Goal: Use online tool/utility: Utilize a website feature to perform a specific function

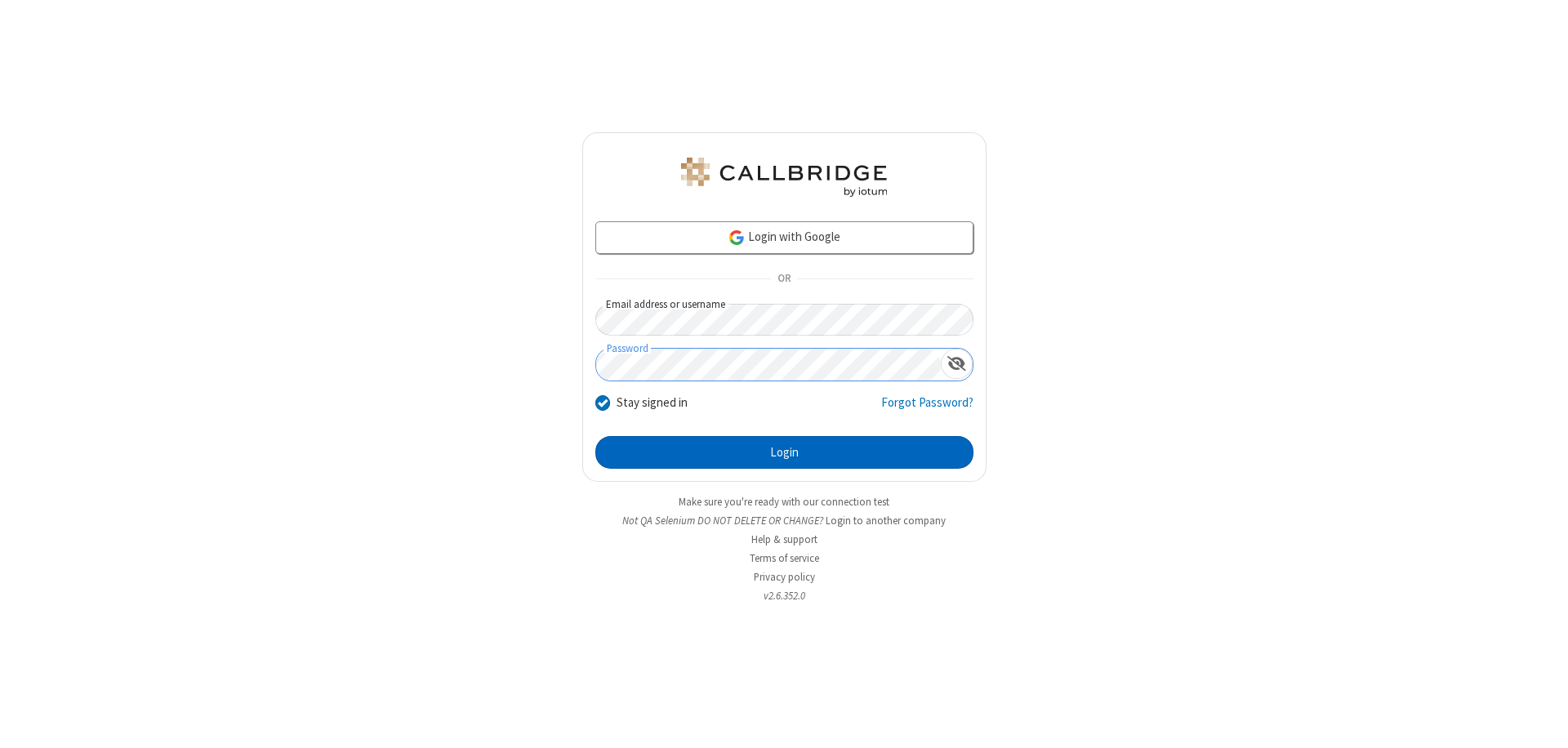
click at [784, 452] on button "Login" at bounding box center [784, 451] width 378 height 32
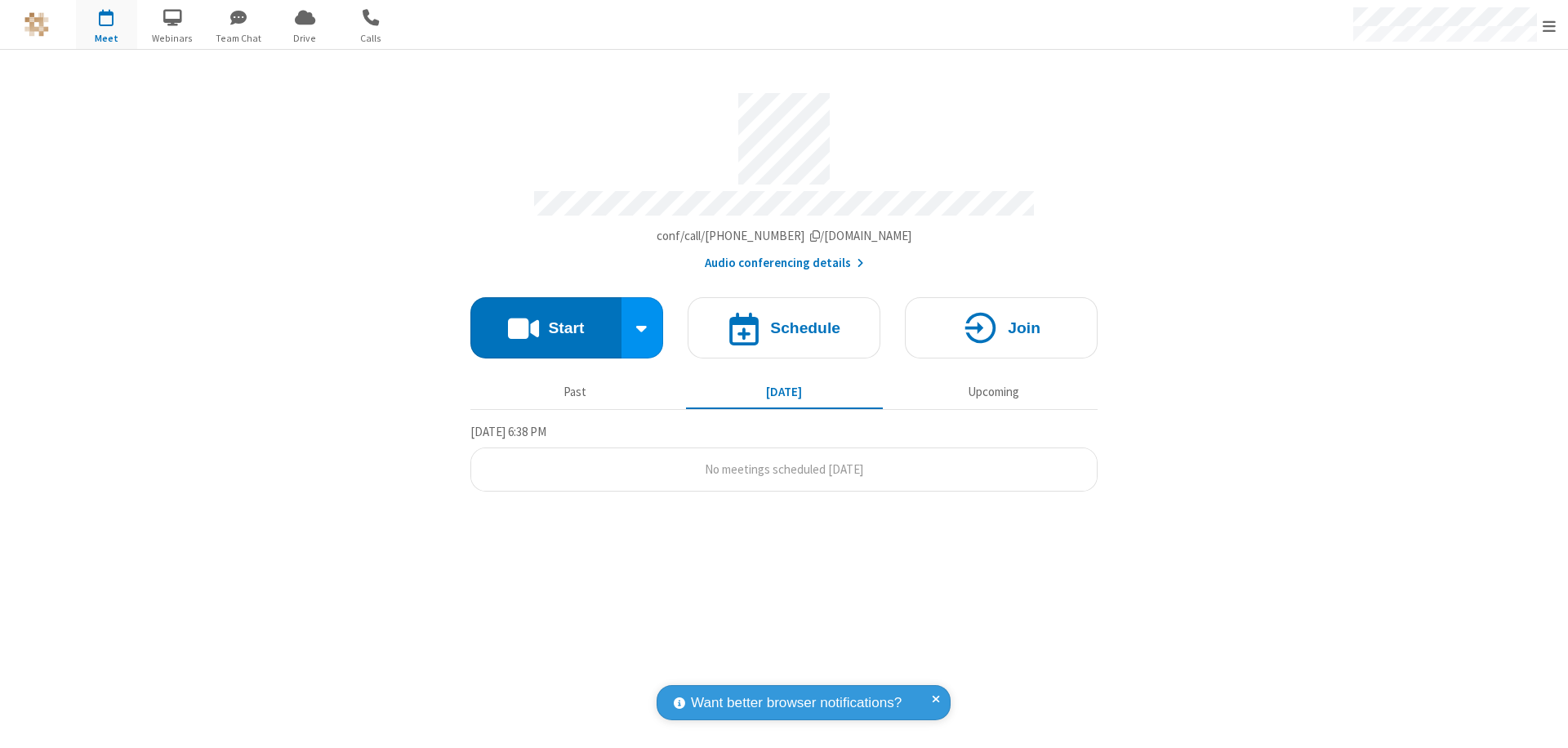
click at [546, 320] on button "Start" at bounding box center [546, 327] width 151 height 62
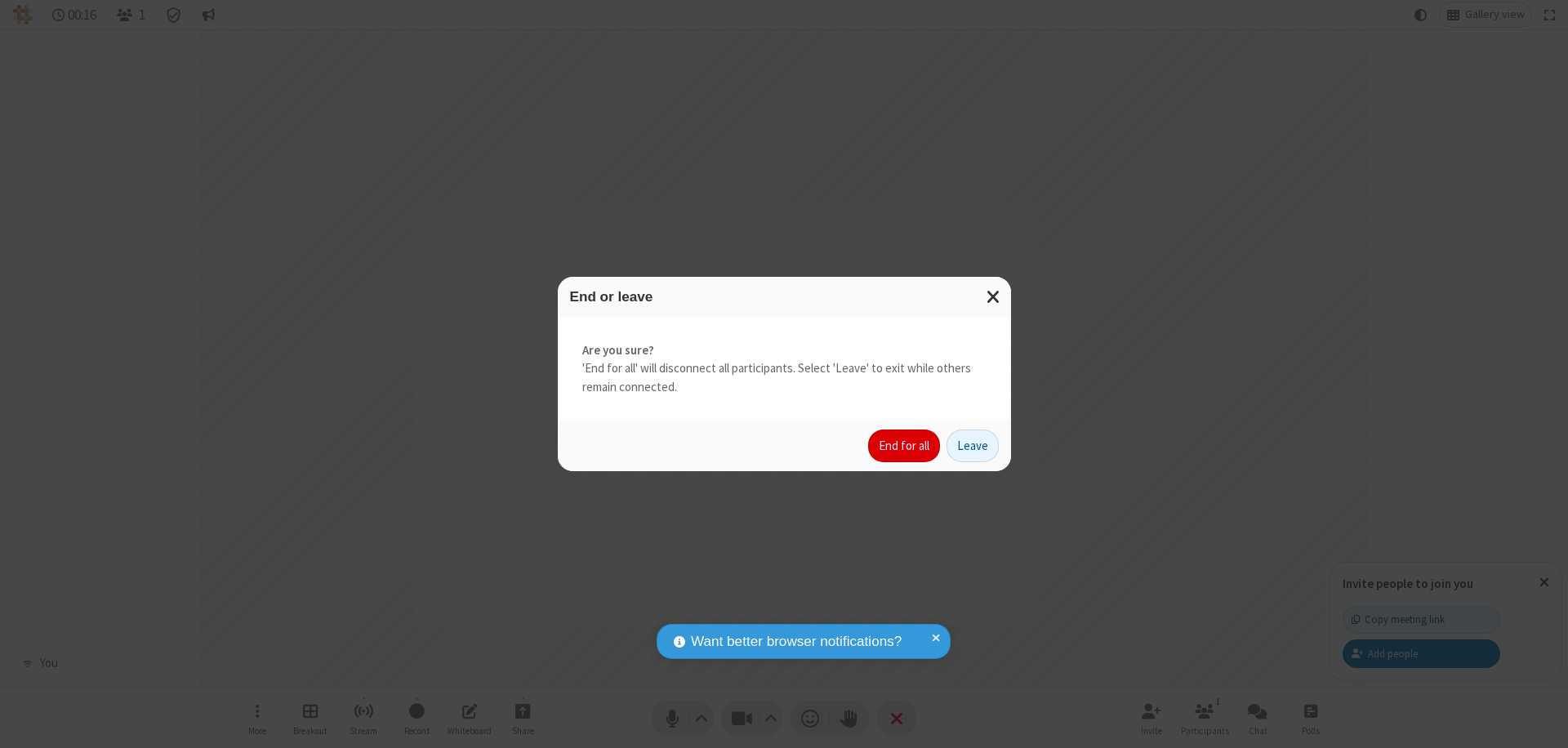
click at [905, 445] on button "End for all" at bounding box center [903, 445] width 71 height 32
